Goal: Complete application form

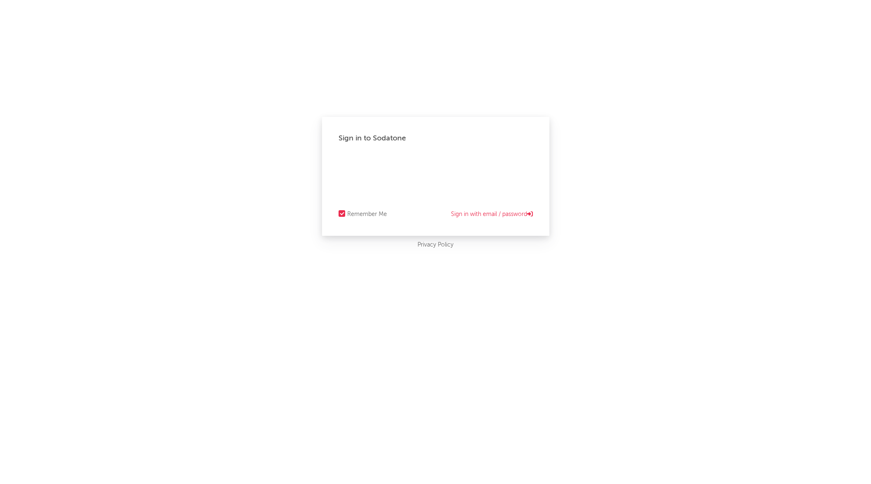
click at [409, 310] on div "Sign in to Sodatone Remember Me Sign in with email / password Privacy Policy" at bounding box center [435, 242] width 871 height 484
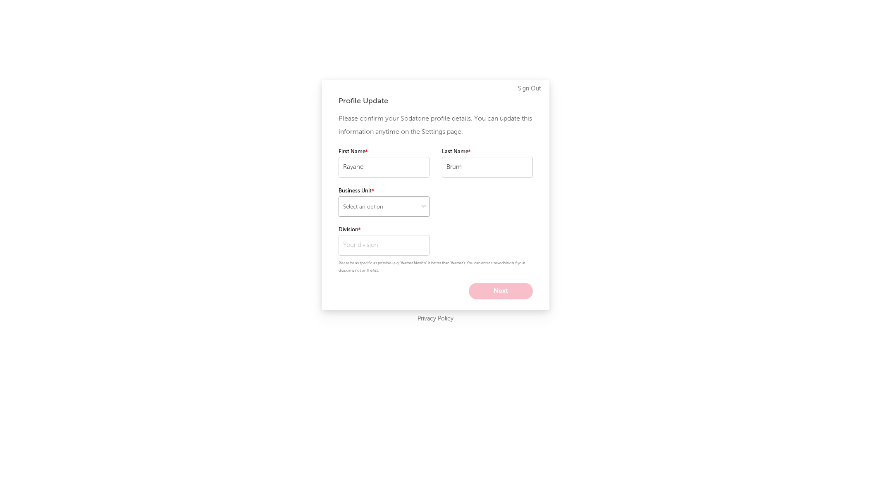
click at [377, 199] on select "Select an option" at bounding box center [383, 206] width 91 height 21
click at [682, 224] on div "Profile Update Please confirm your Sodatone profile details. You can update thi…" at bounding box center [435, 242] width 871 height 484
click at [352, 247] on input "text" at bounding box center [383, 245] width 91 height 21
click at [385, 263] on div "Warner Music [GEOGRAPHIC_DATA]" at bounding box center [383, 268] width 91 height 24
type input "Warner Music [GEOGRAPHIC_DATA]"
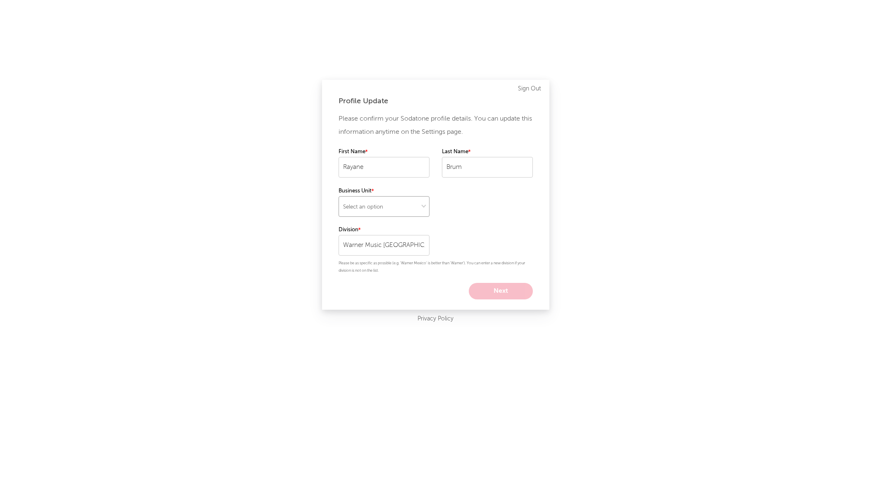
click at [392, 199] on select "Select an option" at bounding box center [383, 206] width 91 height 21
select select "other"
click at [338, 196] on select "Select an option" at bounding box center [383, 206] width 91 height 21
drag, startPoint x: 504, startPoint y: 293, endPoint x: 496, endPoint y: 211, distance: 81.8
click at [499, 212] on div "Please confirm your Sodatone profile details. You can update this information a…" at bounding box center [435, 205] width 194 height 187
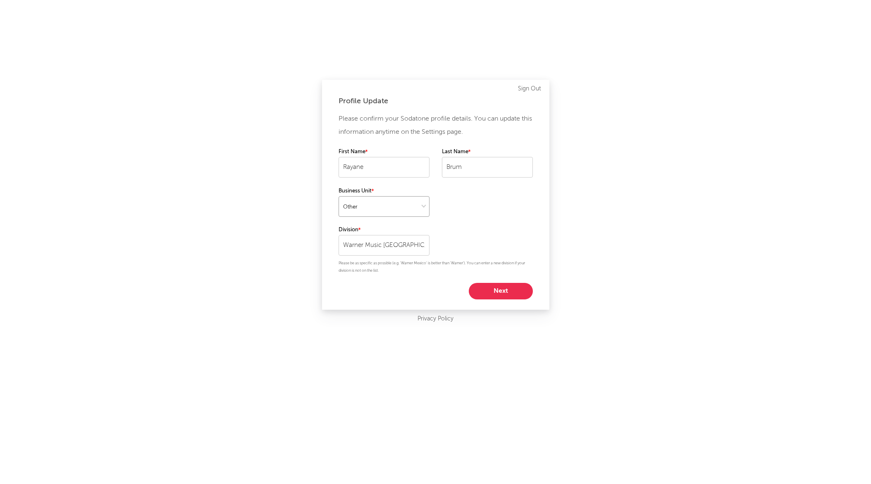
click at [424, 205] on select at bounding box center [383, 206] width 91 height 21
click at [546, 217] on div "Profile Update Please confirm your Sodatone profile details. You can update thi…" at bounding box center [435, 195] width 227 height 230
click at [512, 289] on button "Next" at bounding box center [501, 291] width 64 height 17
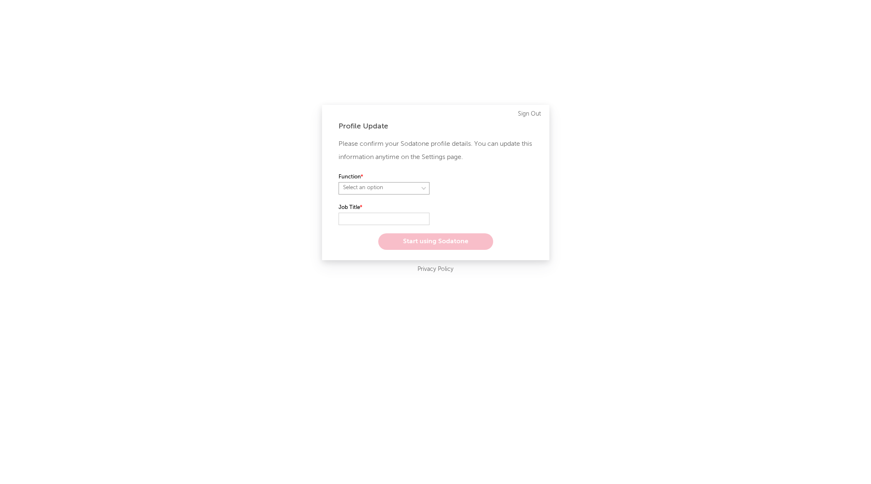
click at [405, 184] on select "Select an option" at bounding box center [383, 188] width 91 height 12
select select "marketing"
click at [338, 182] on select "Select an option" at bounding box center [383, 188] width 91 height 12
click at [383, 215] on input "text" at bounding box center [383, 219] width 91 height 12
